Goal: Task Accomplishment & Management: Manage account settings

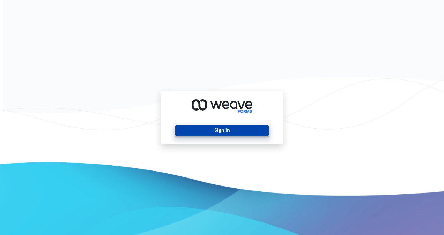
click at [219, 136] on button "Sign In" at bounding box center [221, 130] width 93 height 11
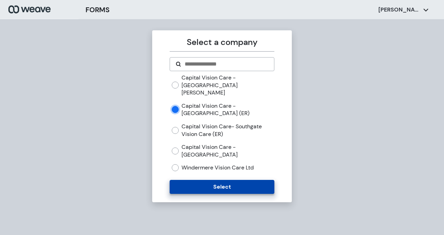
click at [221, 180] on button "Select" at bounding box center [222, 187] width 104 height 14
